Goal: Navigation & Orientation: Go to known website

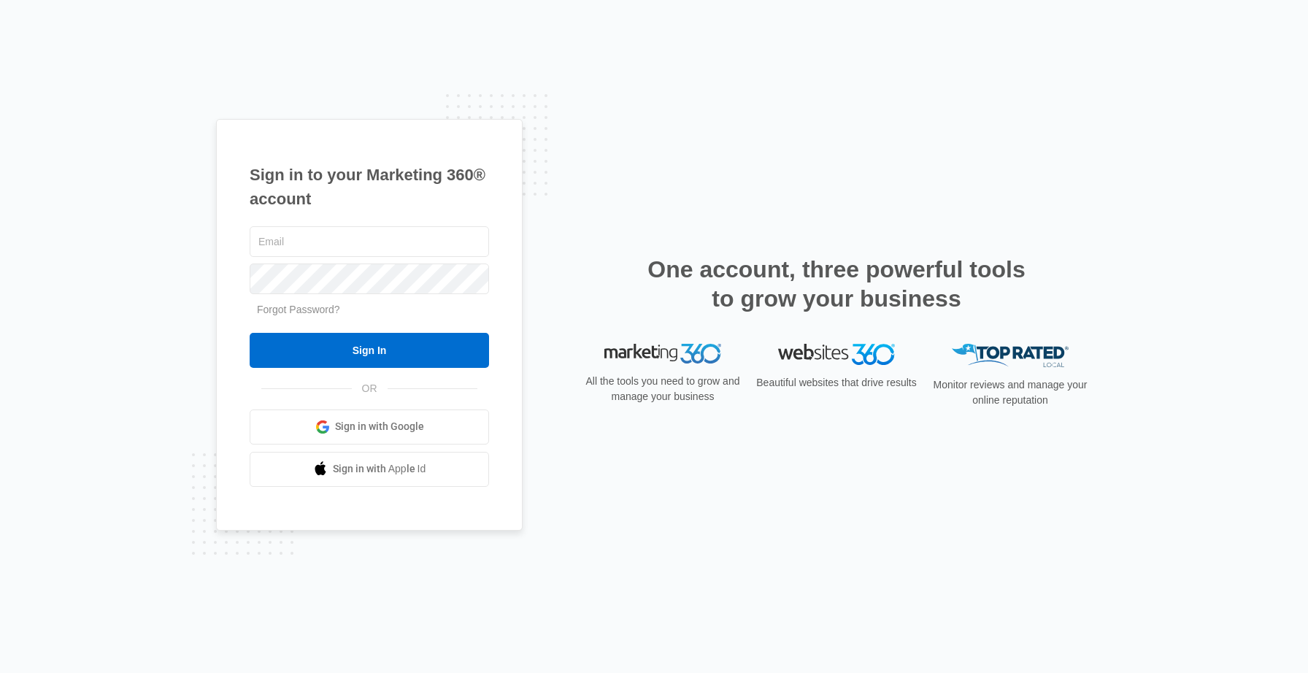
click at [377, 430] on span "Sign in with Google" at bounding box center [379, 426] width 89 height 15
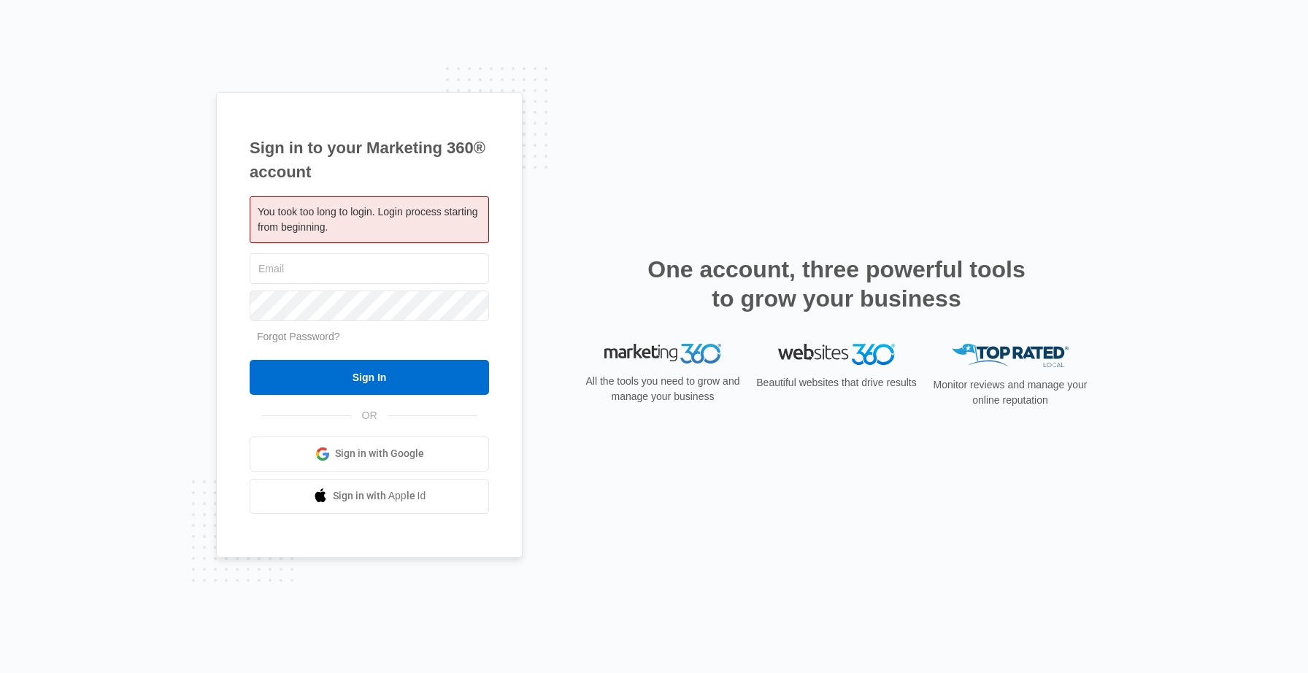
type input "[PERSON_NAME][EMAIL_ADDRESS][DOMAIN_NAME]"
click at [398, 385] on input "Sign In" at bounding box center [369, 377] width 239 height 35
